Goal: Transaction & Acquisition: Obtain resource

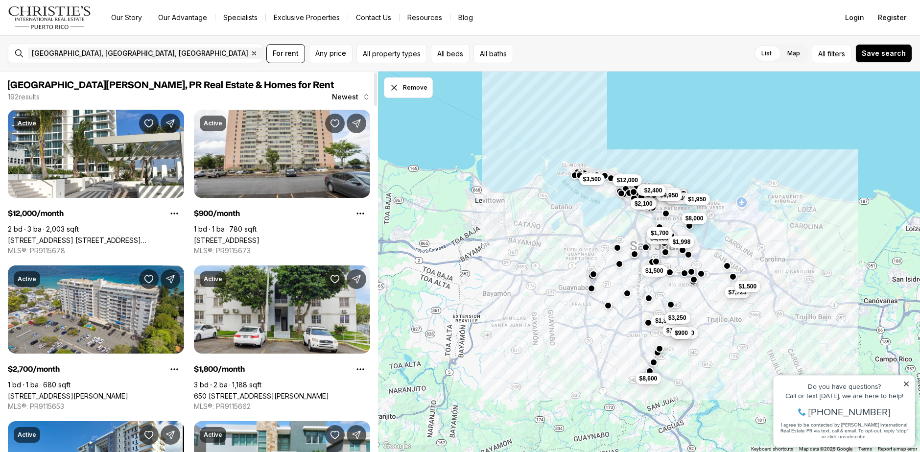
click at [348, 97] on span "Newest" at bounding box center [345, 97] width 26 height 8
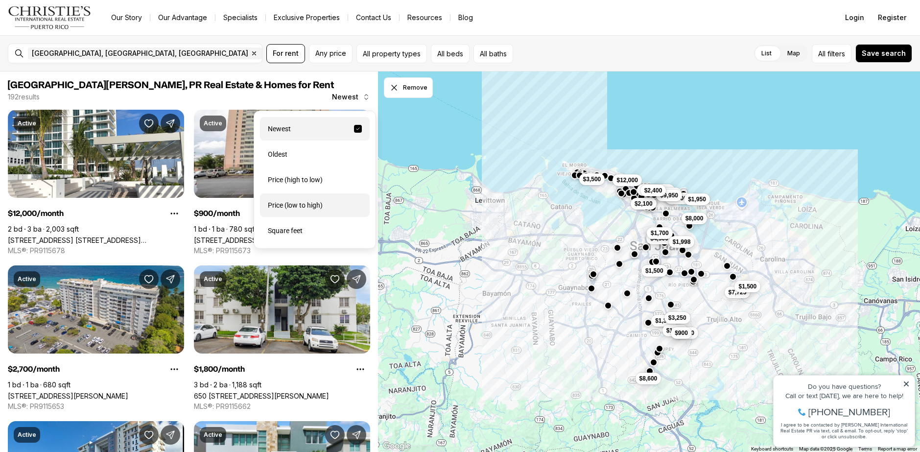
click at [316, 207] on div "Price (low to high)" at bounding box center [315, 204] width 110 height 23
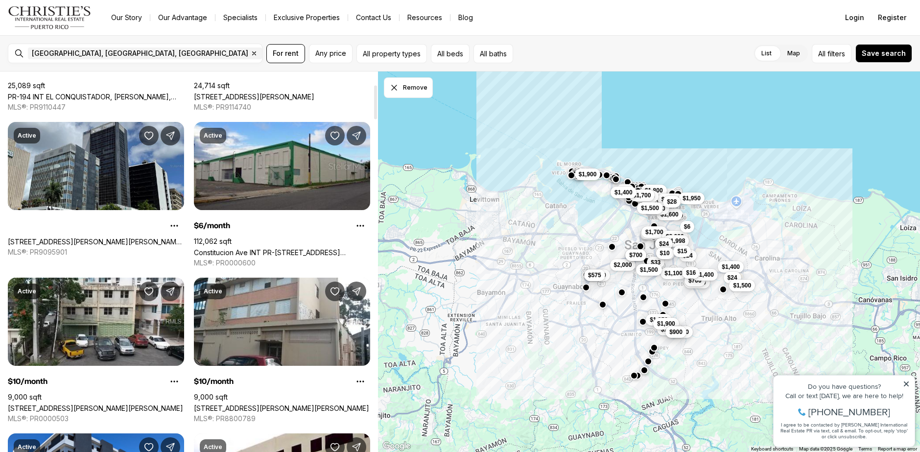
scroll to position [147, 0]
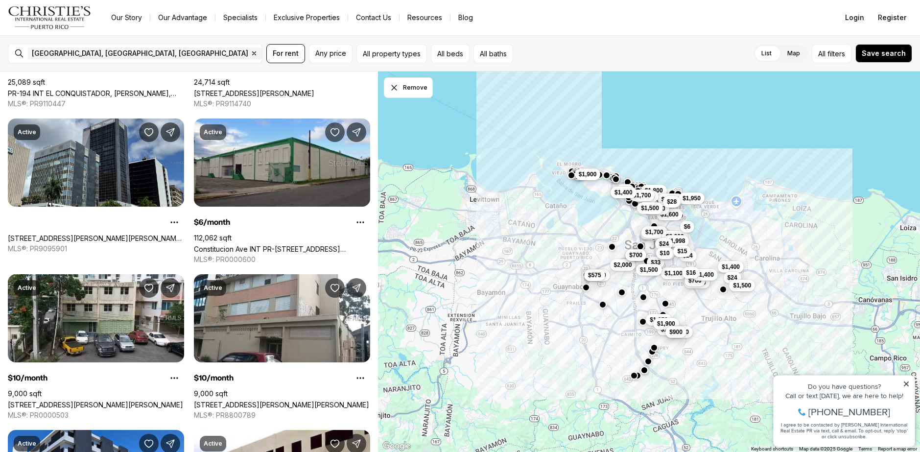
click at [562, 308] on div "$1,450 $1,800 $1,700 $1,500 $1,100 $1,300 $700 $1,600 $1,400 $2,000 $1,998 $1,5…" at bounding box center [649, 261] width 542 height 381
click at [552, 276] on div "$1,450 $1,800 $1,700 $1,500 $1,100 $1,300 $700 $1,600 $1,400 $2,000 $1,998 $1,5…" at bounding box center [649, 261] width 542 height 381
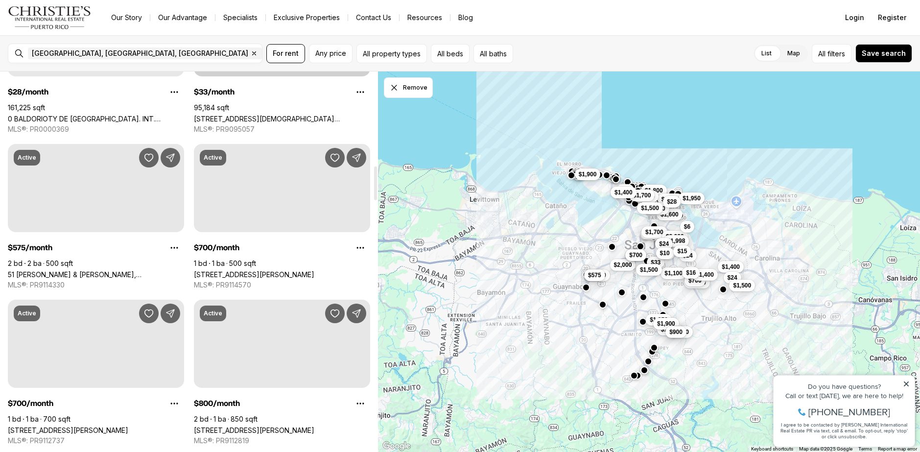
scroll to position [1028, 0]
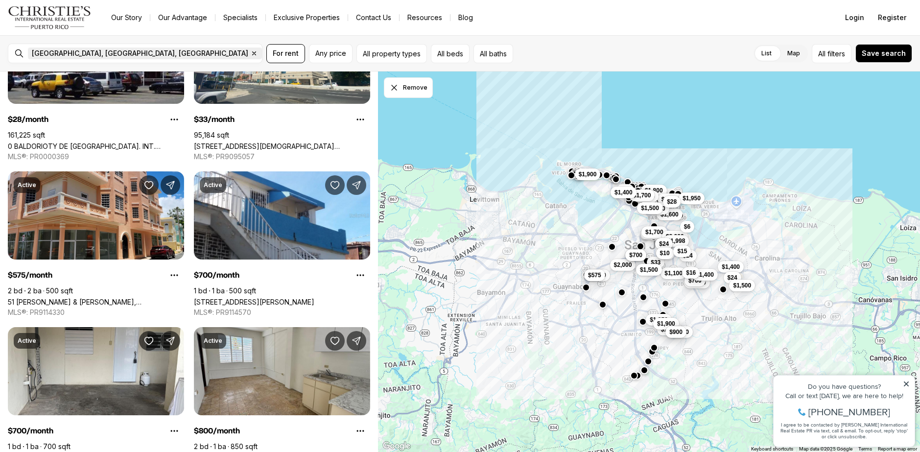
click at [250, 55] on icon "button" at bounding box center [254, 53] width 8 height 8
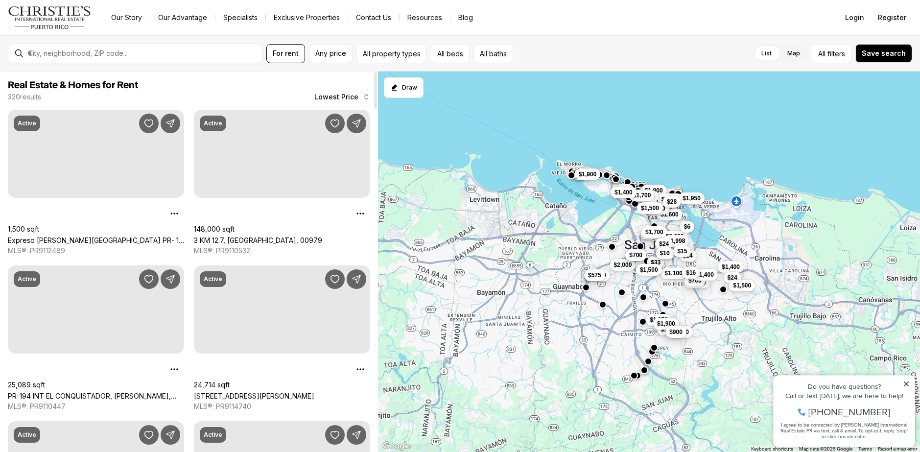
click at [127, 60] on div at bounding box center [143, 53] width 238 height 17
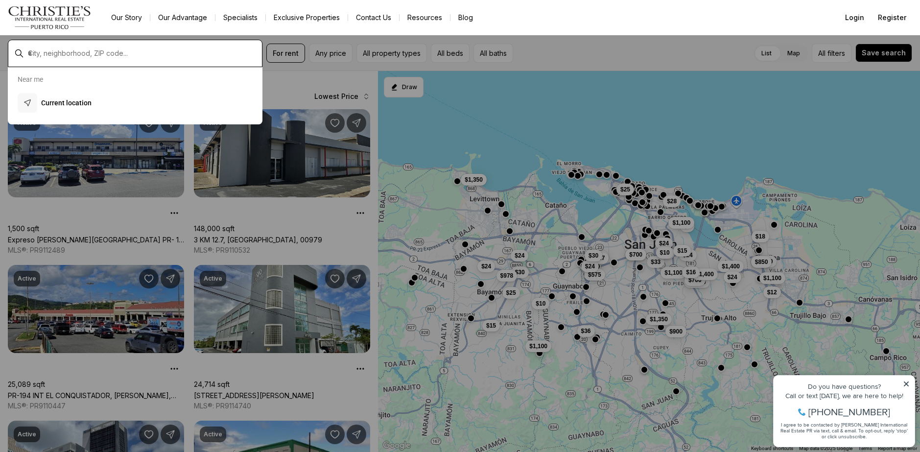
click at [98, 49] on input "text" at bounding box center [143, 53] width 230 height 9
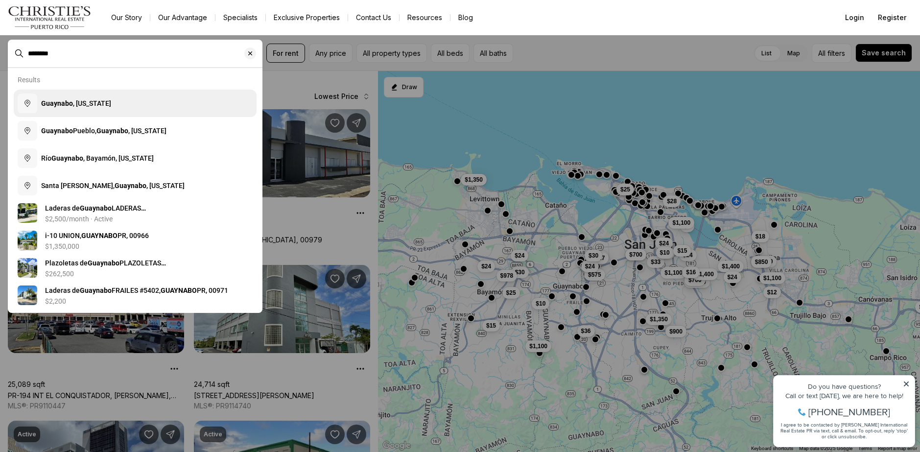
type input "********"
click at [118, 102] on button "Guaynabo , [US_STATE]" at bounding box center [135, 103] width 243 height 27
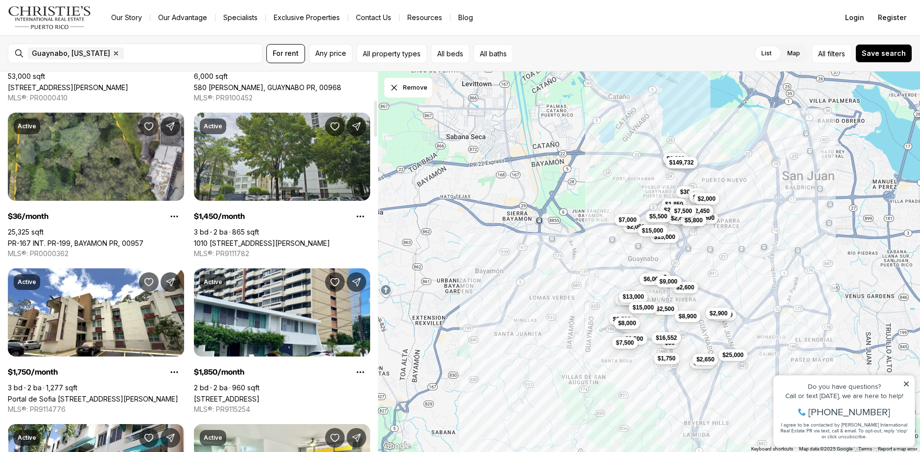
scroll to position [343, 0]
